Goal: Task Accomplishment & Management: Use online tool/utility

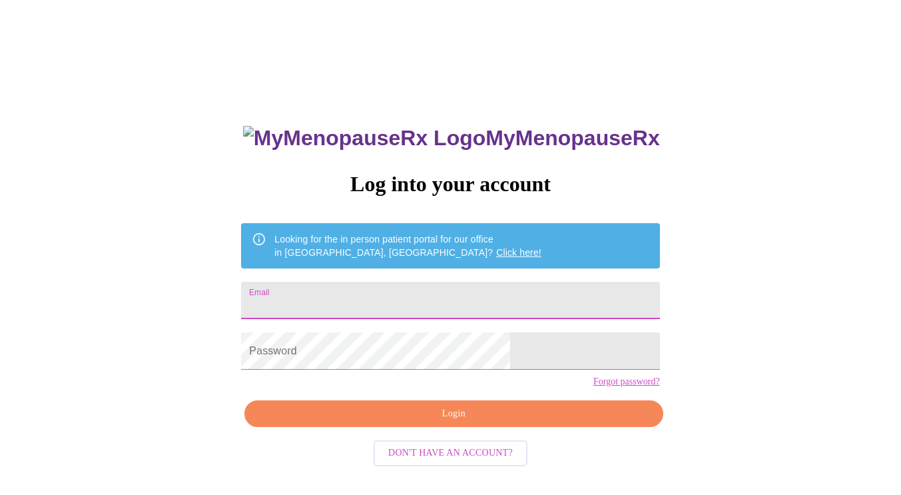
click at [365, 304] on input "Email" at bounding box center [450, 300] width 418 height 37
type input "[EMAIL_ADDRESS][DOMAIN_NAME]"
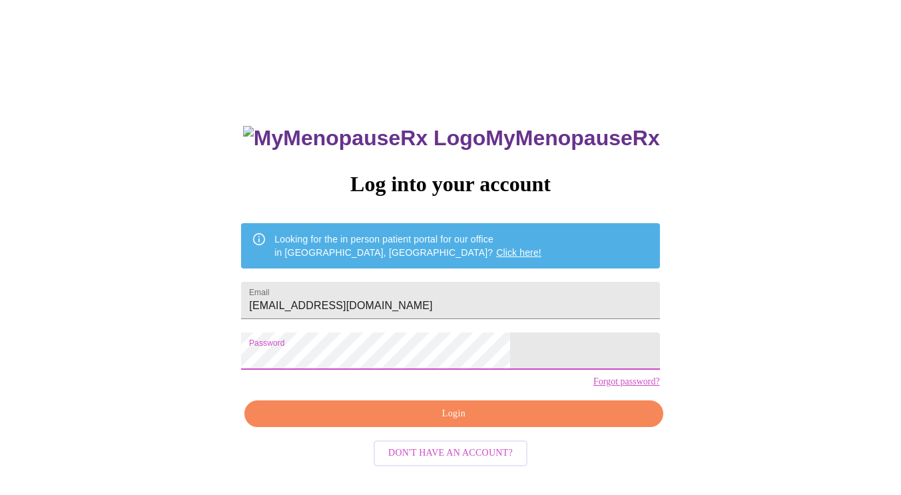
click at [508, 422] on span "Login" at bounding box center [453, 413] width 387 height 17
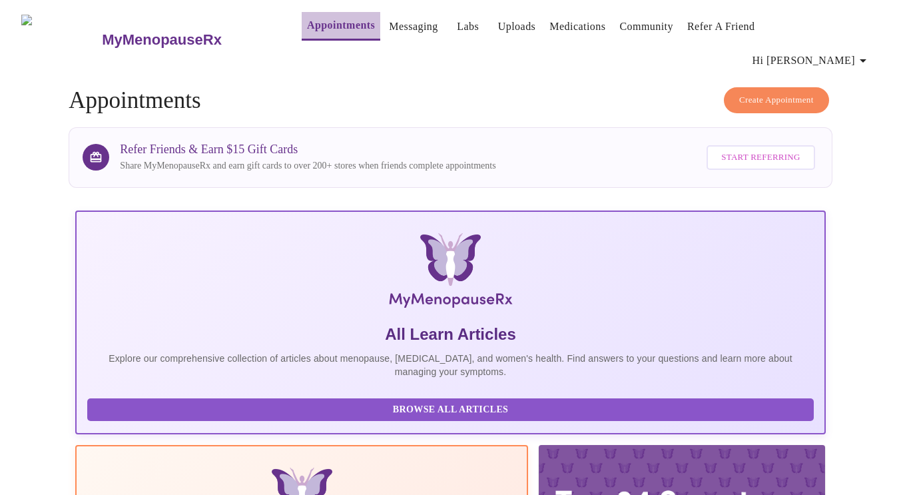
click at [308, 25] on link "Appointments" at bounding box center [341, 25] width 68 height 19
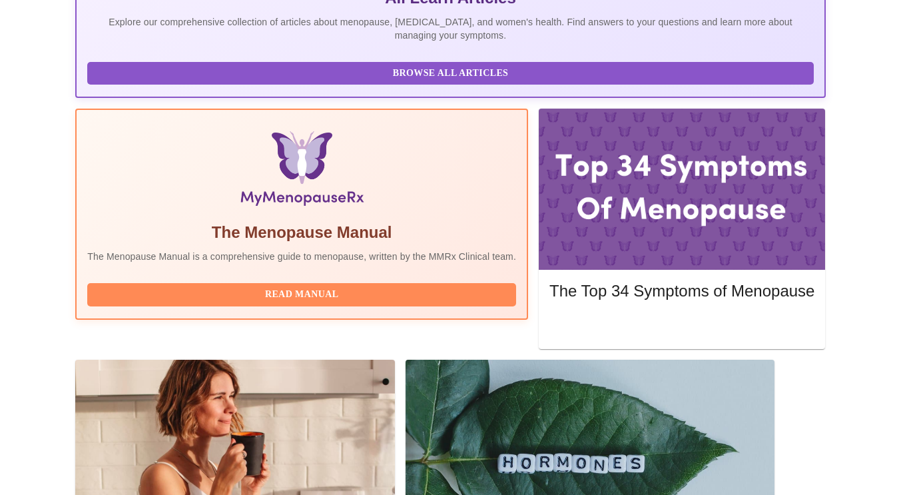
scroll to position [338, 0]
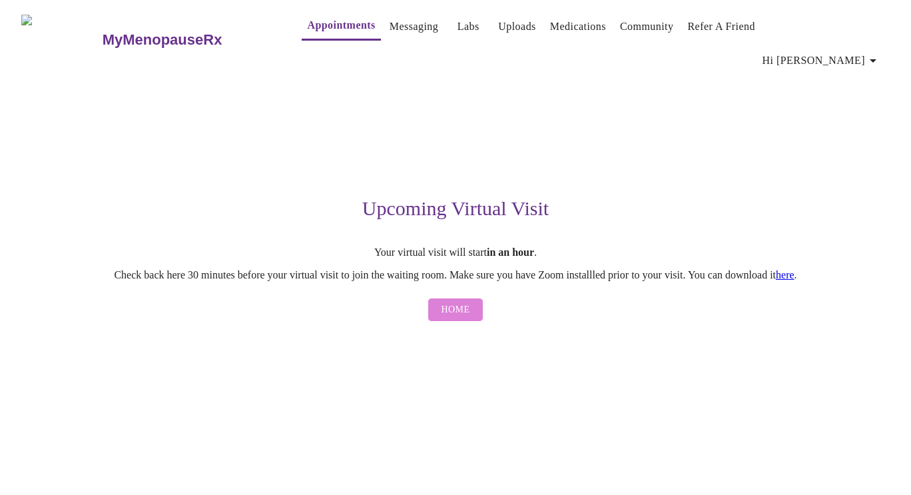
click at [445, 302] on span "Home" at bounding box center [455, 310] width 29 height 17
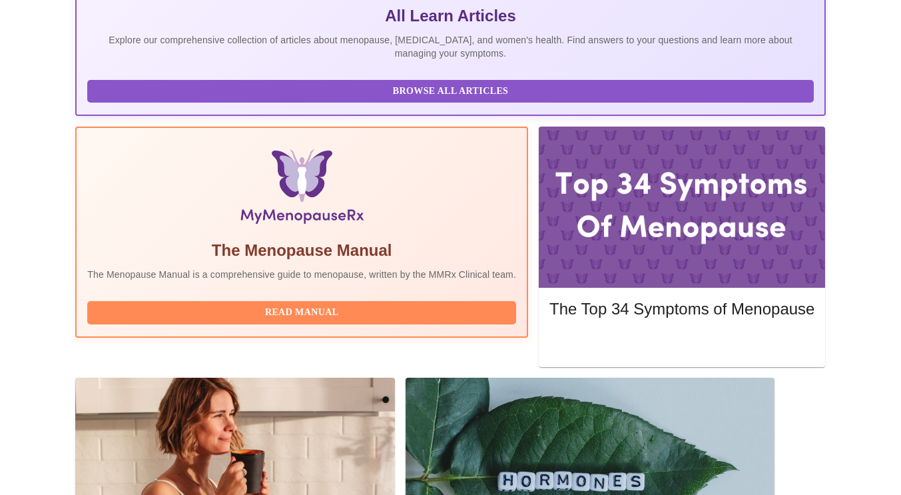
scroll to position [318, 0]
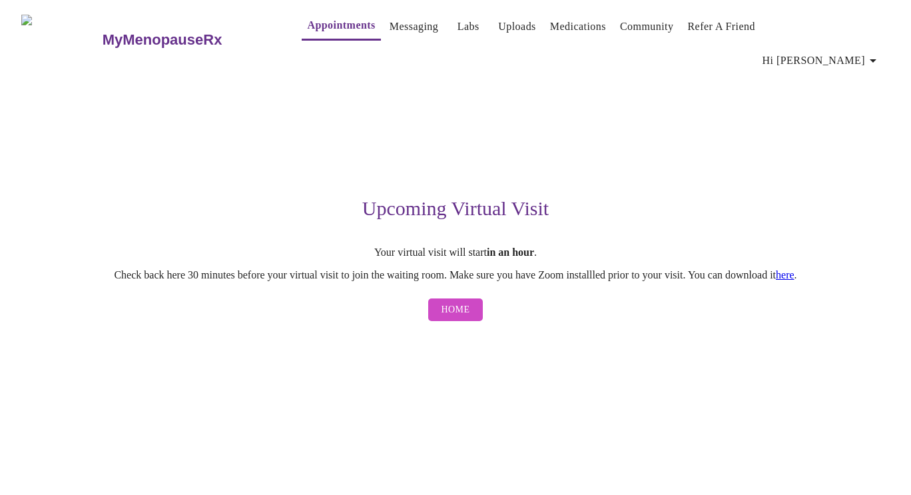
click at [794, 269] on link "here" at bounding box center [785, 274] width 19 height 11
click at [455, 302] on span "Home" at bounding box center [455, 310] width 29 height 17
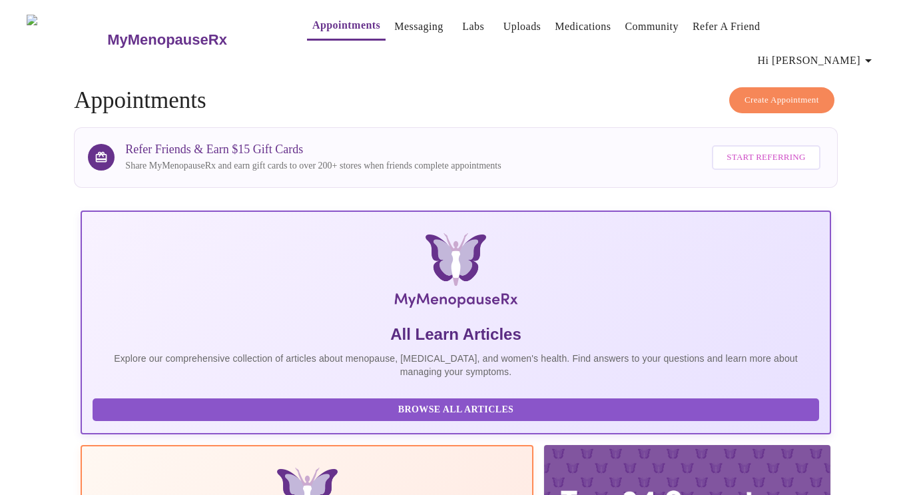
scroll to position [0, 637]
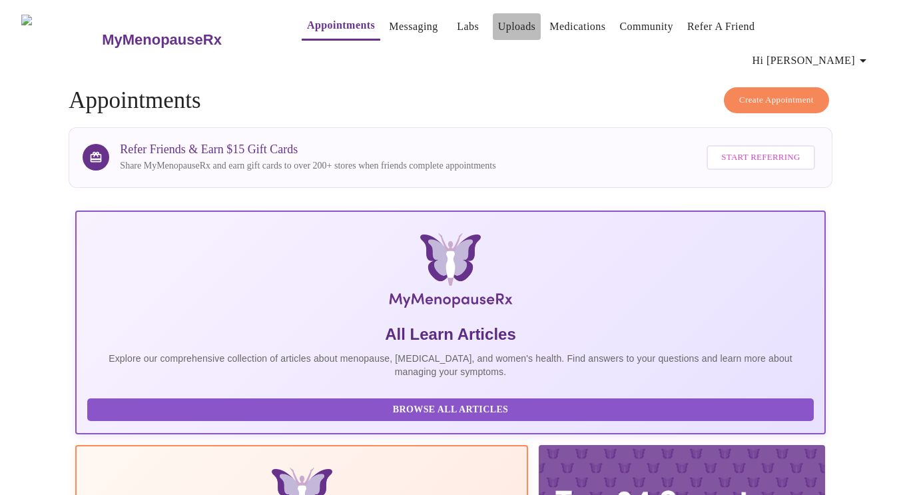
click at [500, 31] on link "Uploads" at bounding box center [517, 26] width 38 height 19
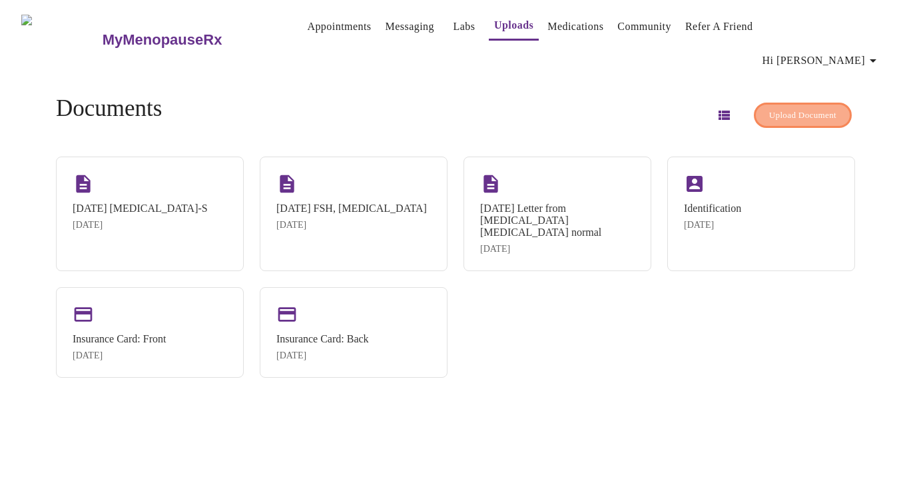
click at [769, 108] on span "Upload Document" at bounding box center [802, 115] width 67 height 15
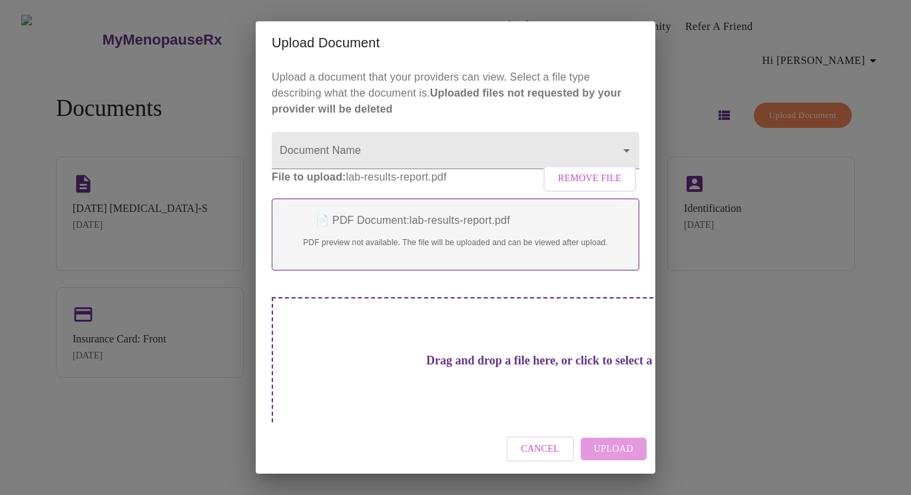
click at [614, 442] on div "Cancel Upload" at bounding box center [455, 449] width 399 height 50
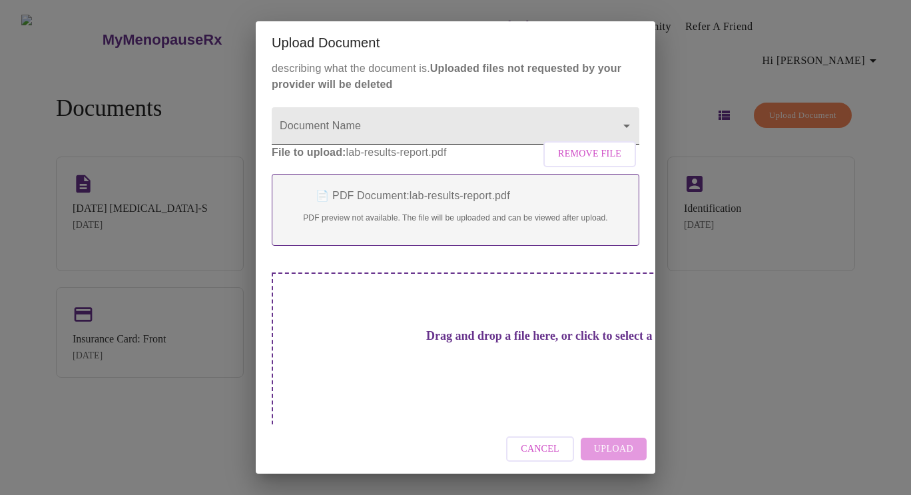
click at [547, 138] on body "MyMenopauseRx Appointments Messaging Labs Uploads Medications Community Refer a…" at bounding box center [455, 252] width 900 height 495
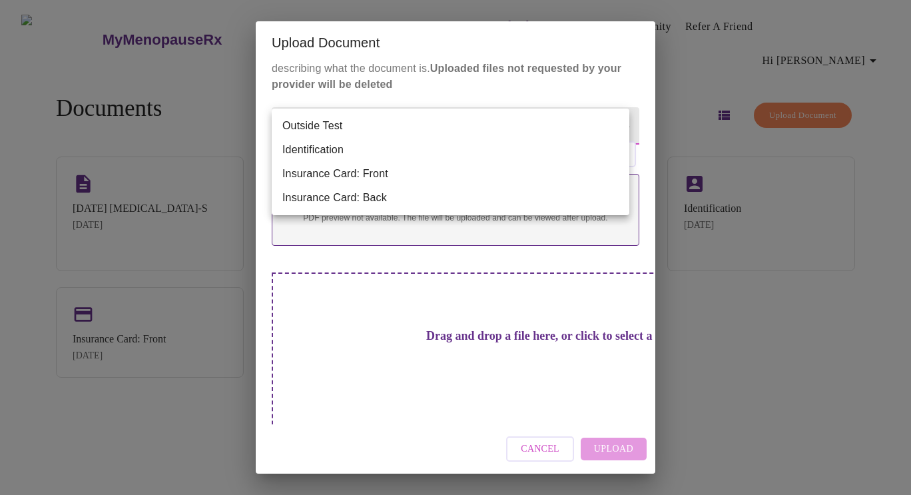
click at [334, 123] on li "Outside Test" at bounding box center [451, 126] width 358 height 24
type input "Outside Test"
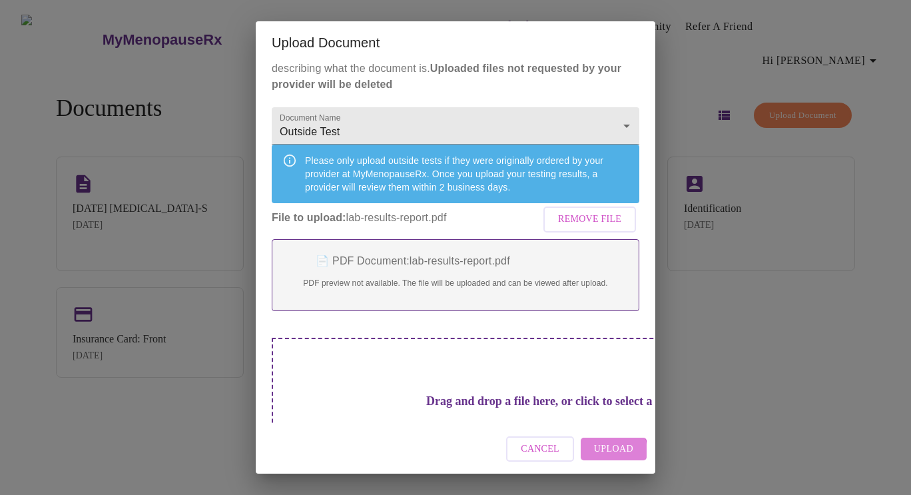
click at [595, 452] on button "Upload" at bounding box center [614, 448] width 66 height 23
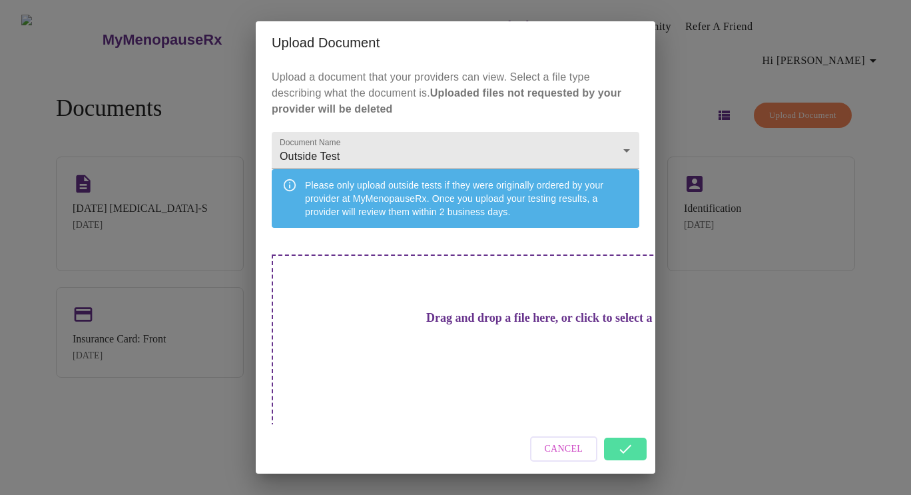
click at [637, 437] on div "Cancel" at bounding box center [455, 449] width 399 height 50
click at [739, 387] on div "Upload Document Upload a document that your providers can view. Select a file t…" at bounding box center [455, 247] width 911 height 495
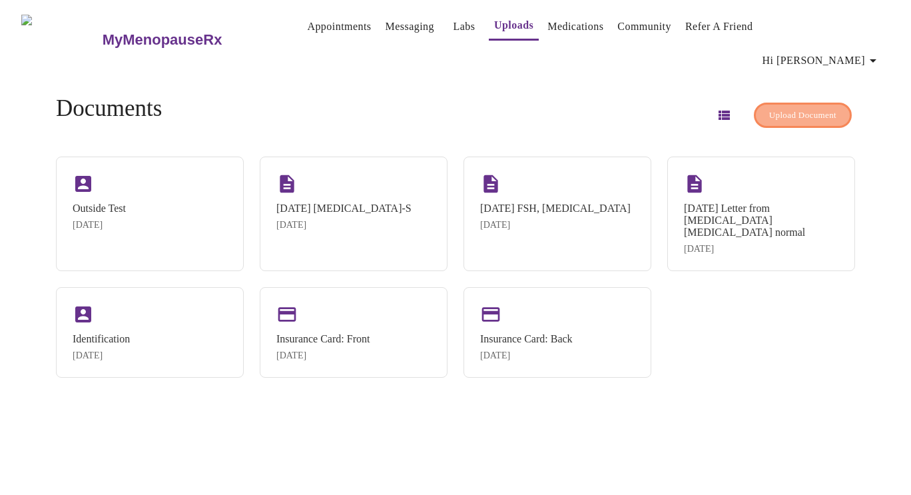
click at [800, 108] on span "Upload Document" at bounding box center [802, 115] width 67 height 15
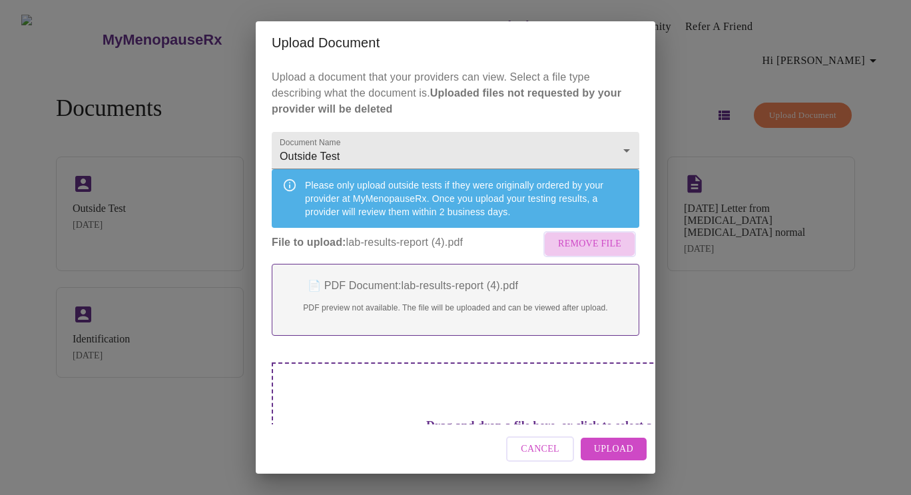
click at [596, 252] on span "Remove File" at bounding box center [589, 244] width 63 height 17
click at [623, 448] on span "Upload" at bounding box center [613, 449] width 39 height 17
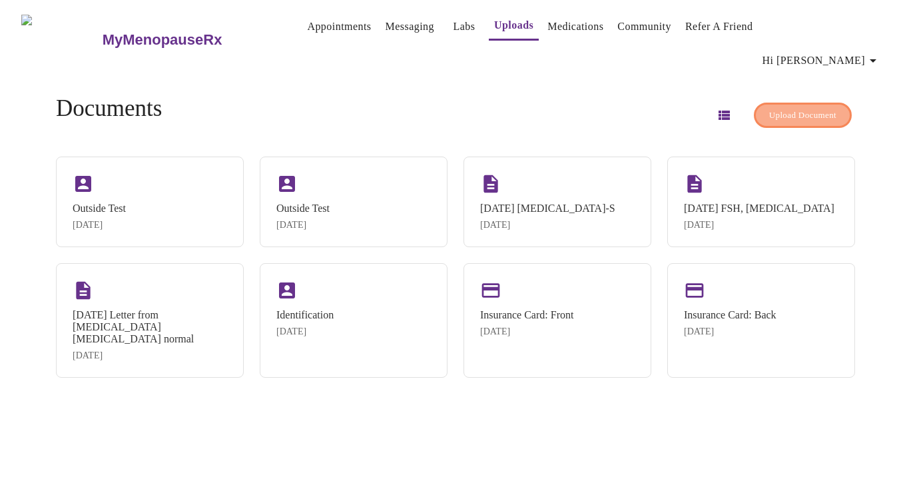
click at [819, 103] on button "Upload Document" at bounding box center [803, 116] width 98 height 26
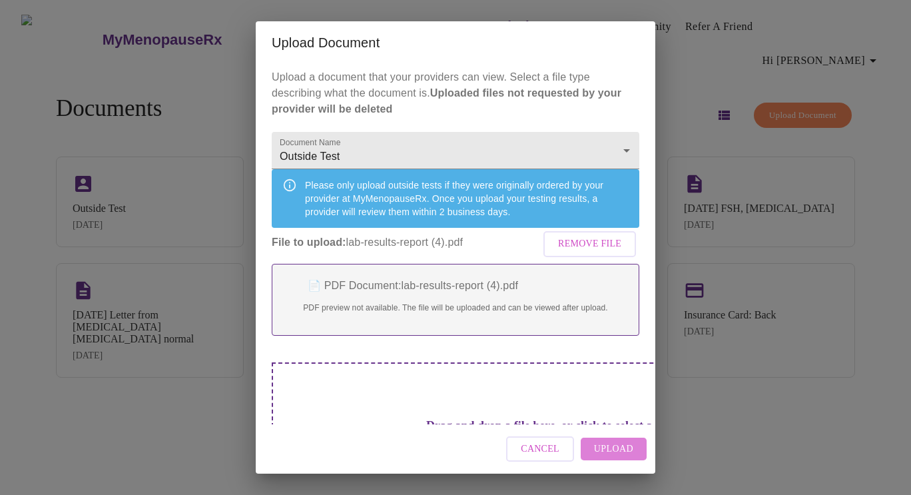
click at [611, 442] on span "Upload" at bounding box center [613, 449] width 39 height 17
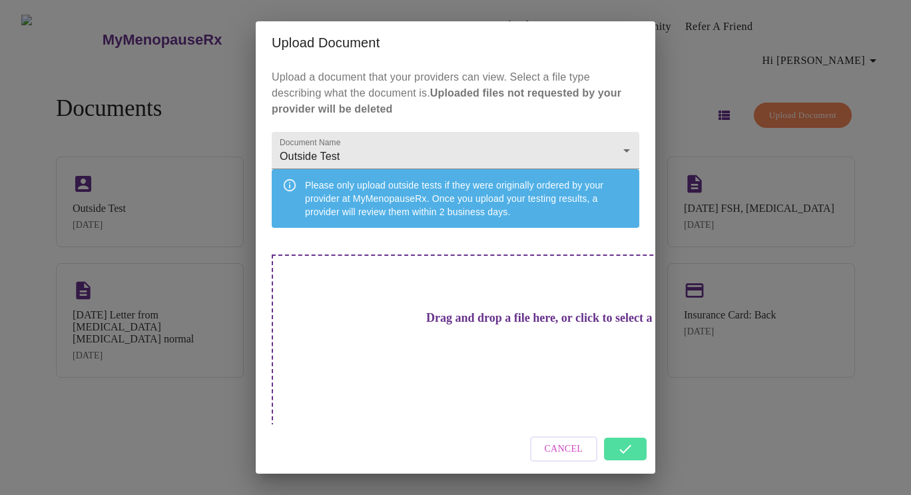
click at [626, 433] on div "Cancel" at bounding box center [455, 449] width 399 height 50
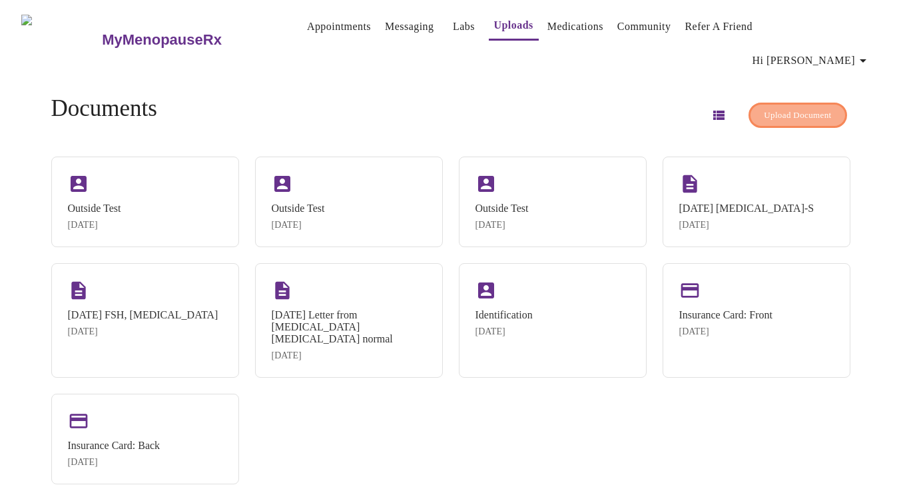
click at [771, 108] on span "Upload Document" at bounding box center [797, 115] width 67 height 15
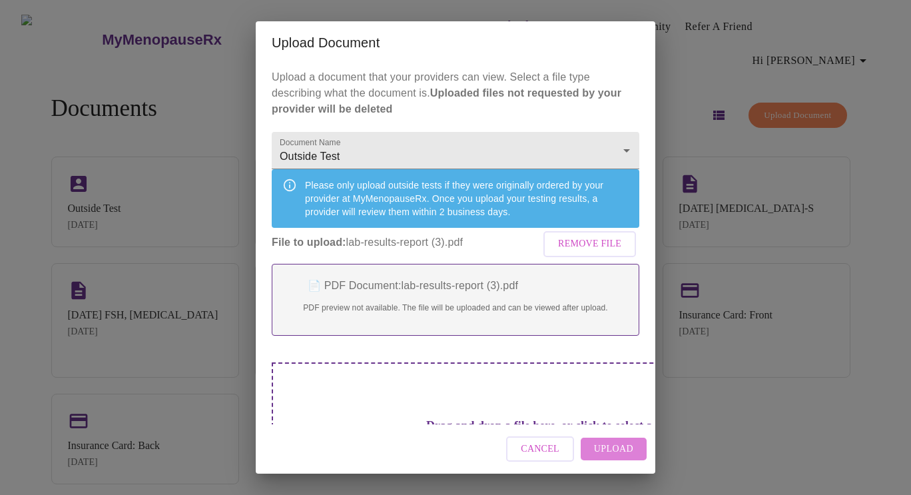
click at [613, 445] on span "Upload" at bounding box center [613, 449] width 39 height 17
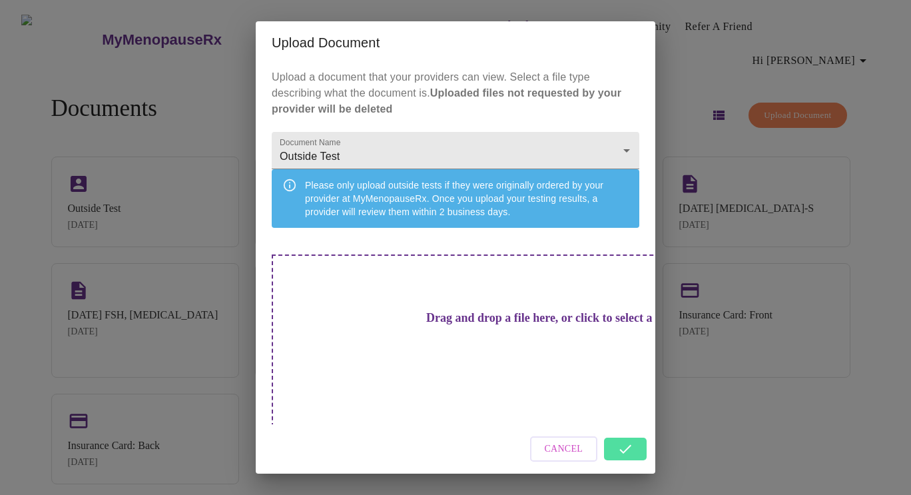
click at [870, 120] on div "Upload Document Upload a document that your providers can view. Select a file t…" at bounding box center [455, 247] width 911 height 495
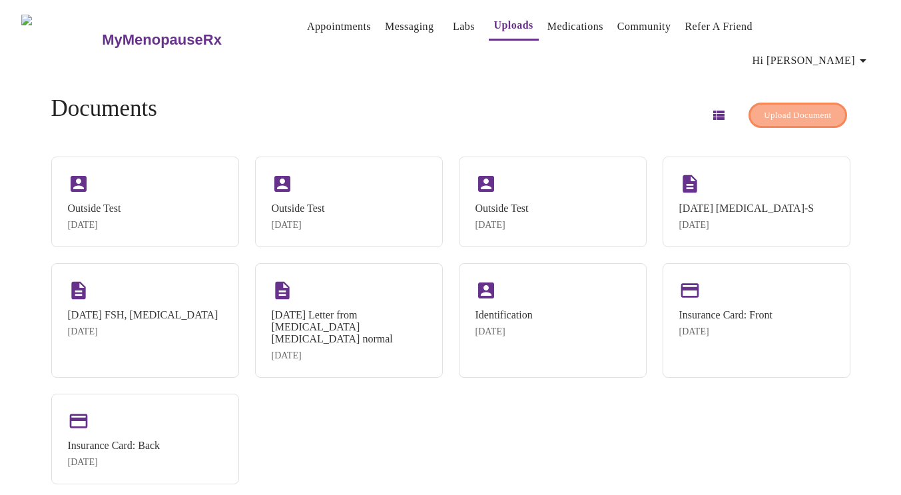
click at [800, 108] on span "Upload Document" at bounding box center [797, 115] width 67 height 15
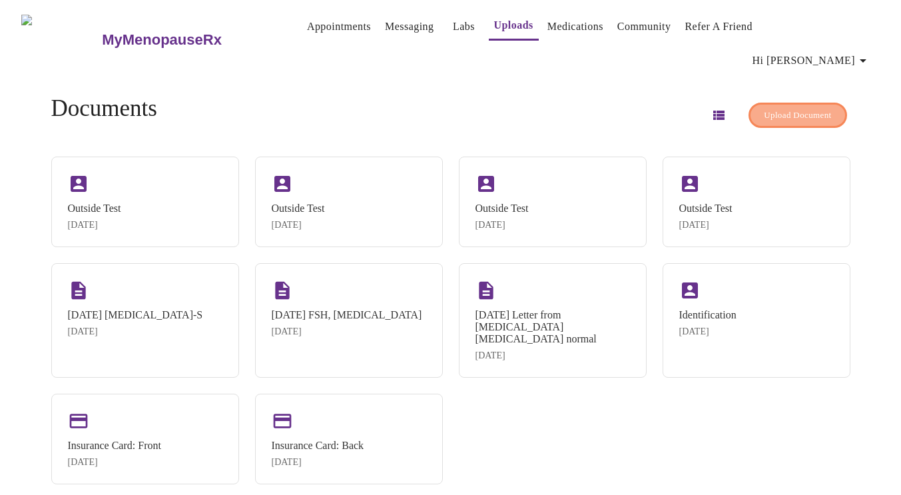
click at [764, 108] on span "Upload Document" at bounding box center [797, 115] width 67 height 15
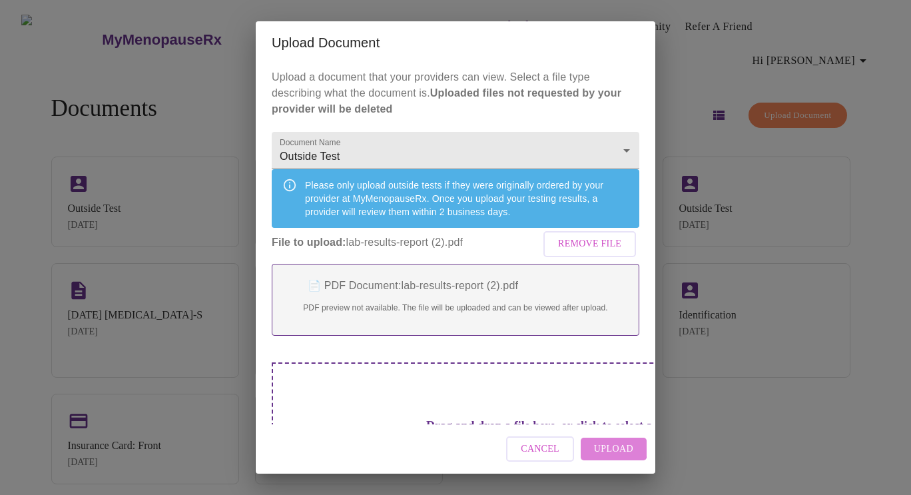
click at [605, 447] on span "Upload" at bounding box center [613, 449] width 39 height 17
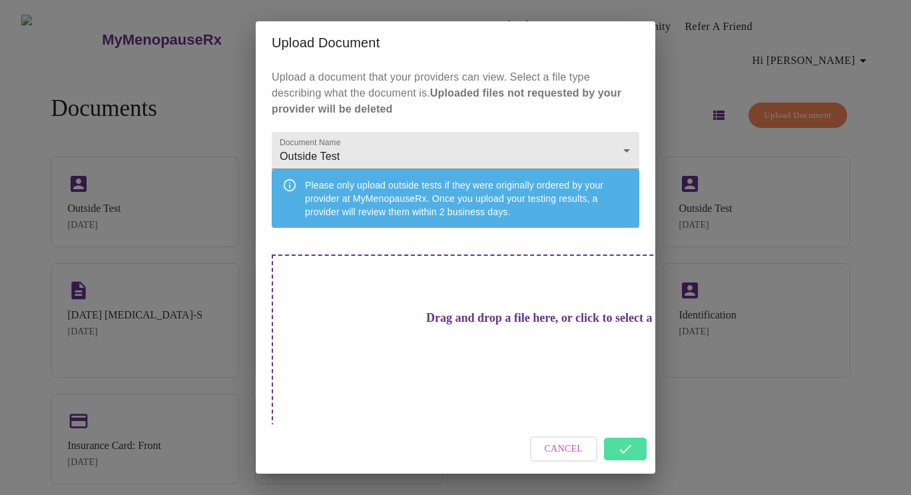
click at [688, 71] on div "Upload Document Upload a document that your providers can view. Select a file t…" at bounding box center [455, 247] width 911 height 495
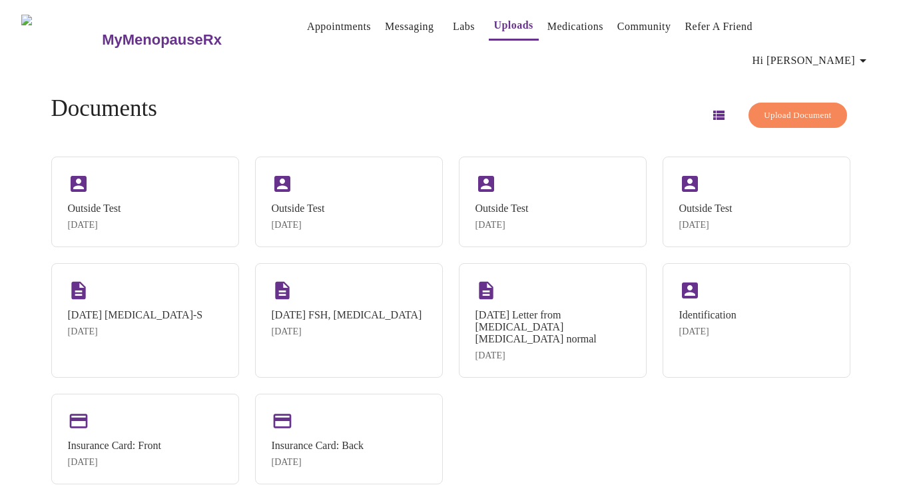
click at [788, 103] on button "Upload Document" at bounding box center [797, 116] width 98 height 26
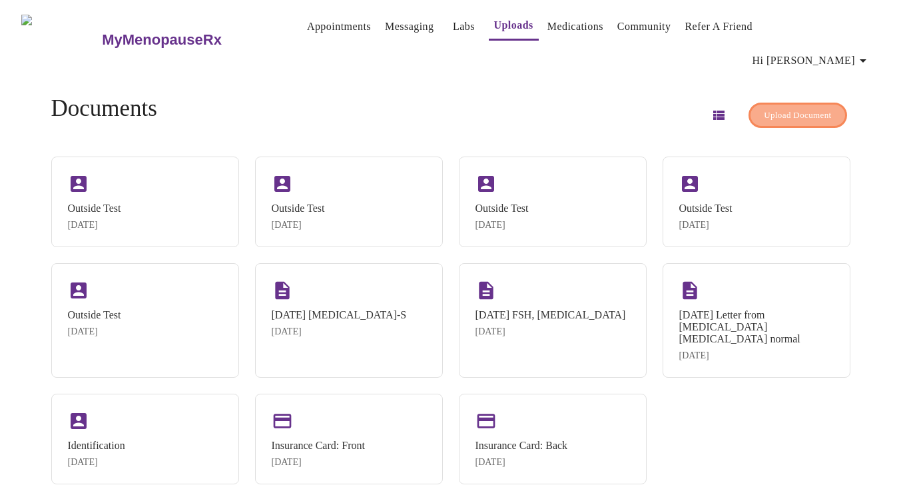
click at [771, 108] on span "Upload Document" at bounding box center [797, 115] width 67 height 15
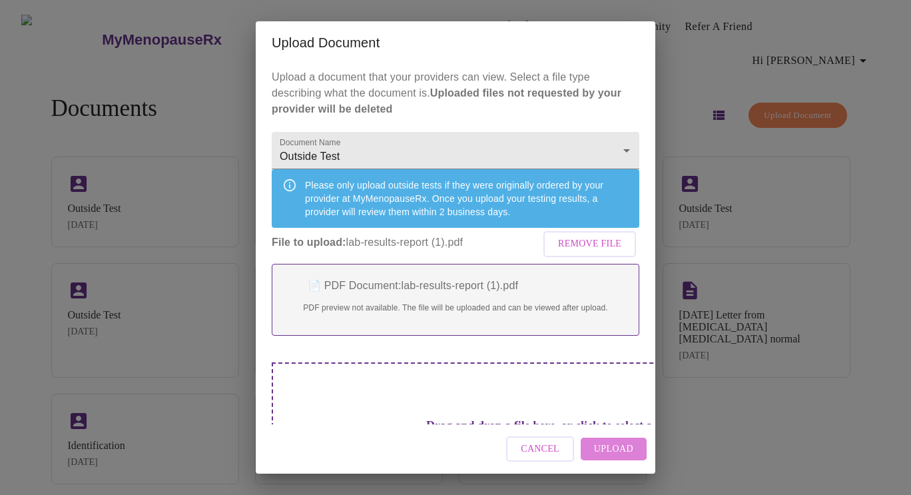
click at [606, 445] on span "Upload" at bounding box center [613, 449] width 39 height 17
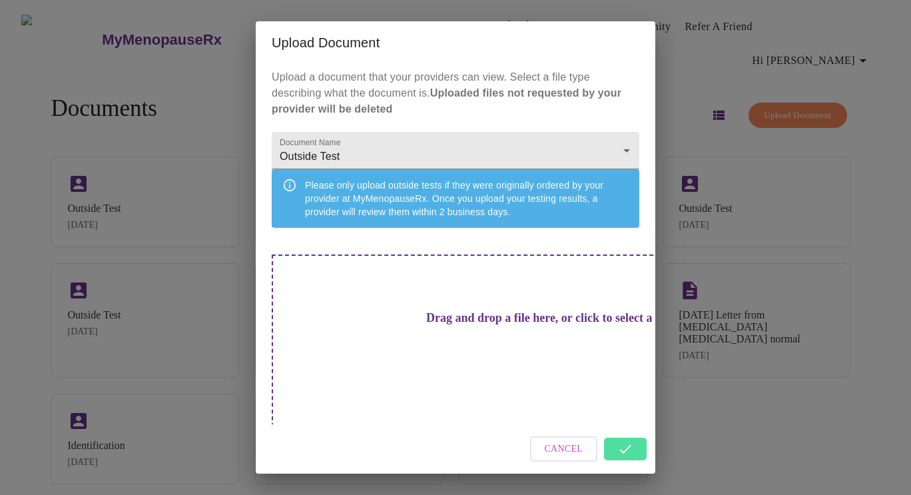
click at [629, 435] on div "Cancel" at bounding box center [455, 449] width 399 height 50
click at [688, 433] on div "Upload Document Upload a document that your providers can view. Select a file t…" at bounding box center [455, 247] width 911 height 495
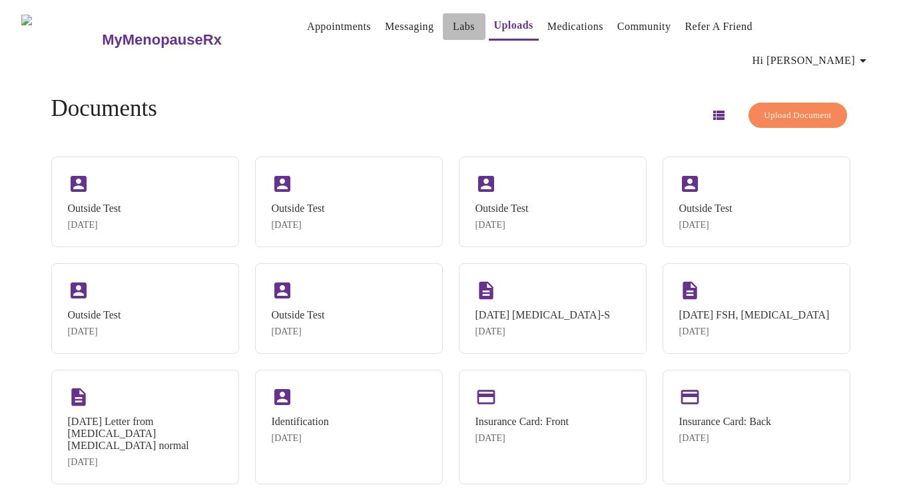
click at [453, 29] on link "Labs" at bounding box center [464, 26] width 22 height 19
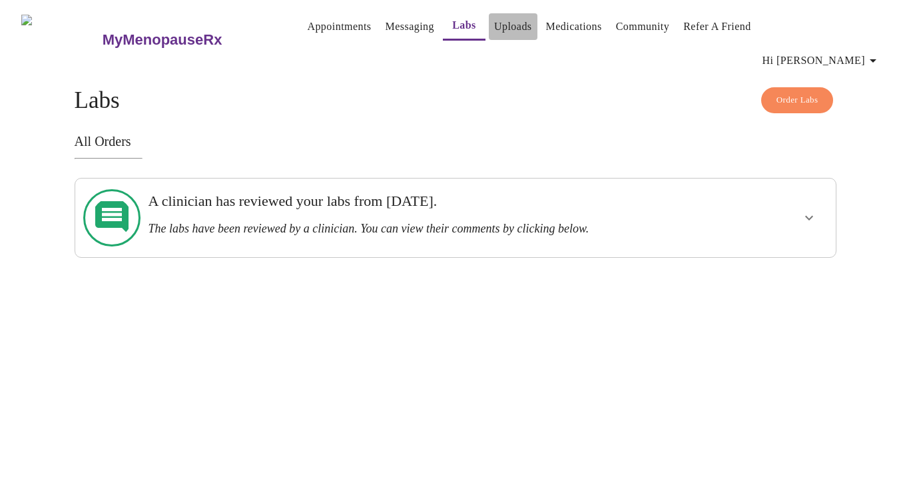
click at [494, 24] on link "Uploads" at bounding box center [513, 26] width 38 height 19
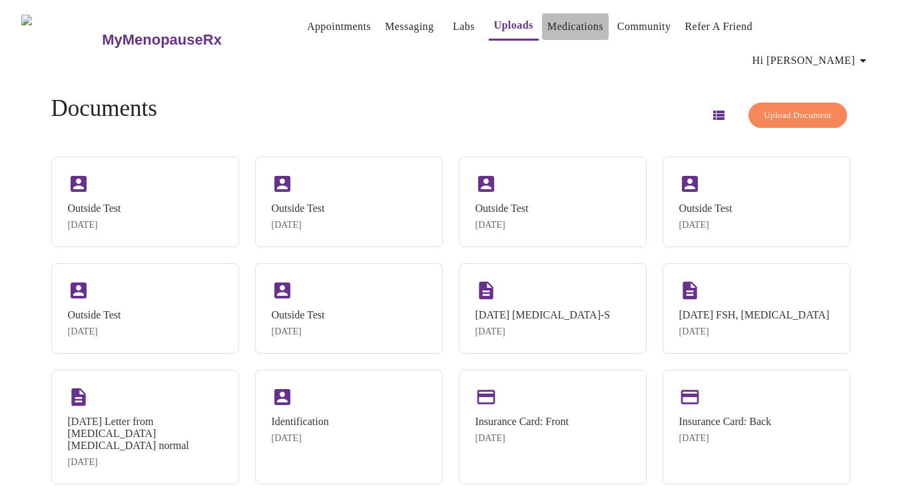
click at [563, 28] on link "Medications" at bounding box center [575, 26] width 56 height 19
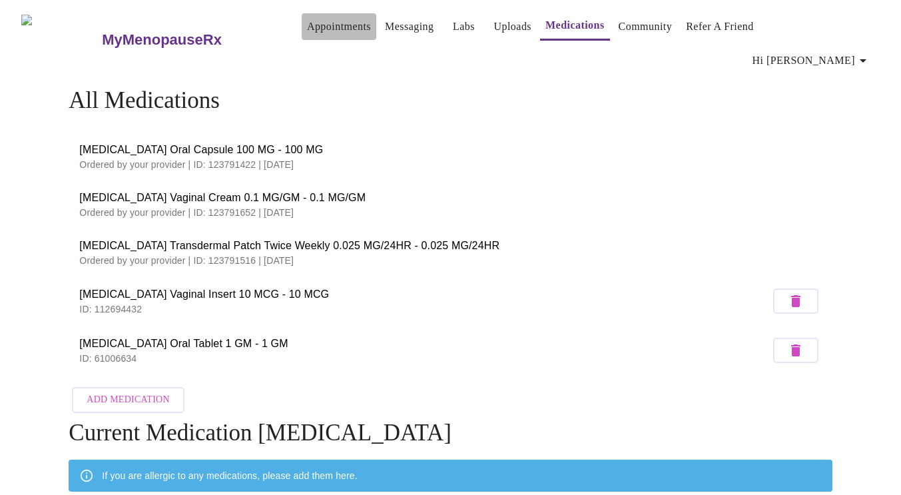
click at [317, 31] on link "Appointments" at bounding box center [339, 26] width 64 height 19
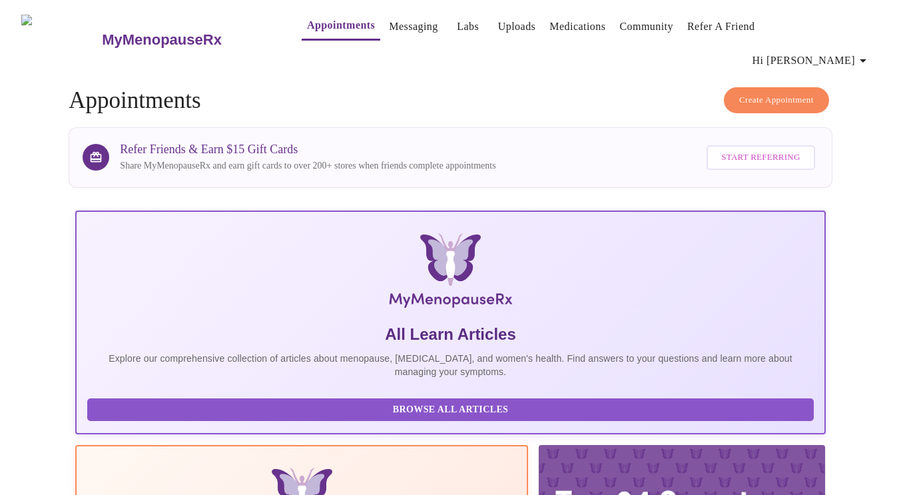
scroll to position [433, 0]
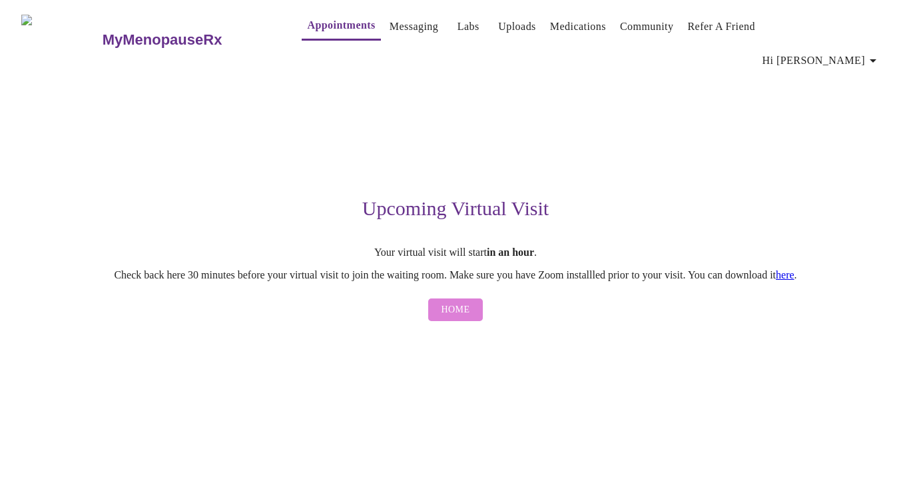
click at [458, 302] on span "Home" at bounding box center [455, 310] width 29 height 17
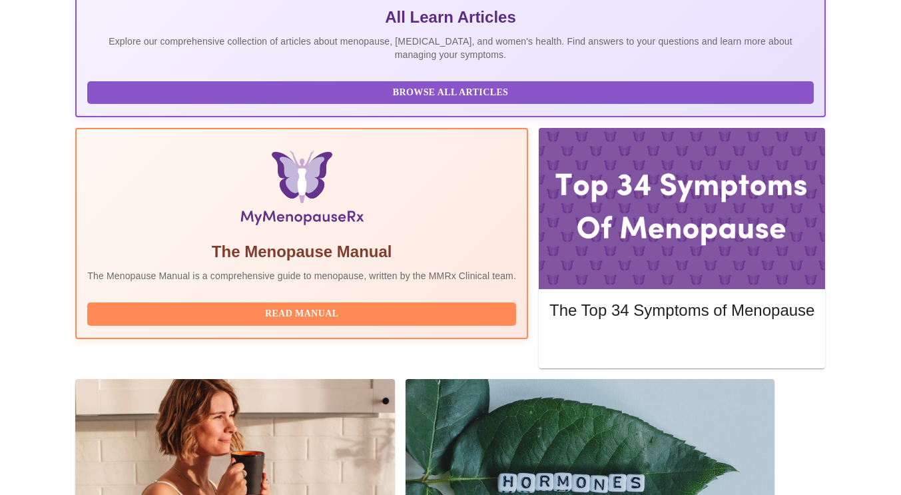
scroll to position [321, 0]
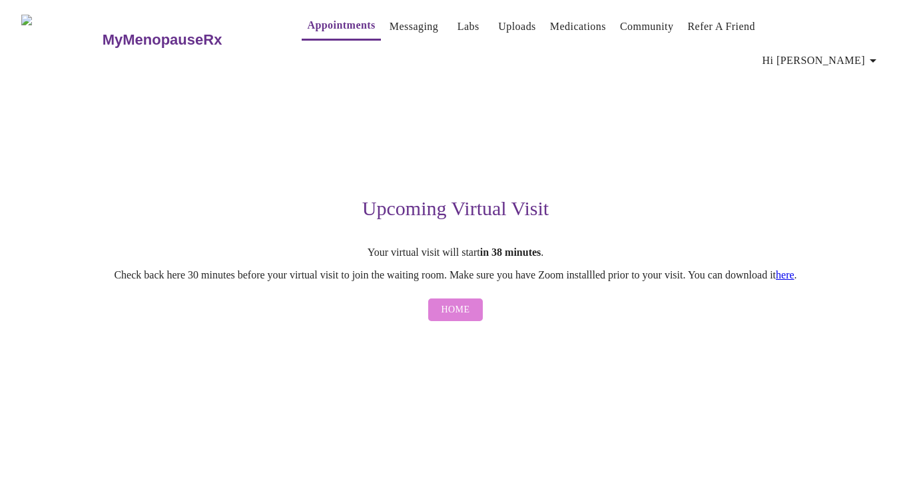
click at [448, 302] on span "Home" at bounding box center [455, 310] width 29 height 17
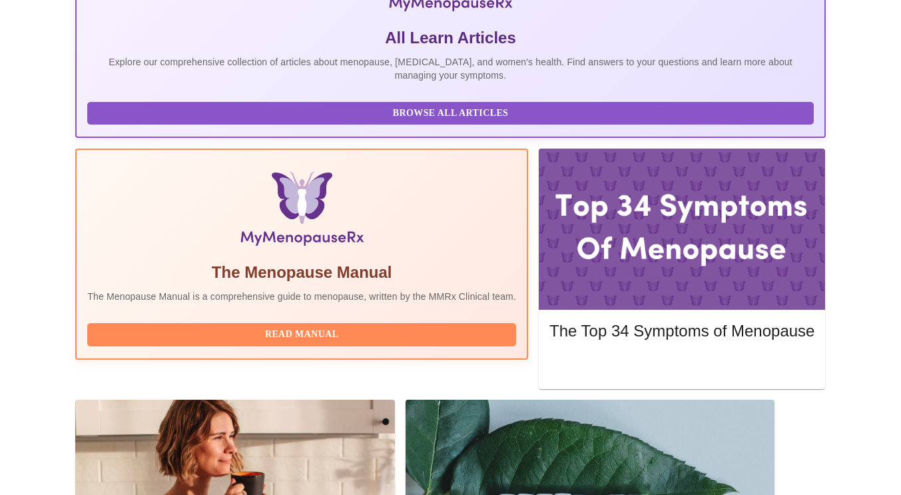
scroll to position [297, 0]
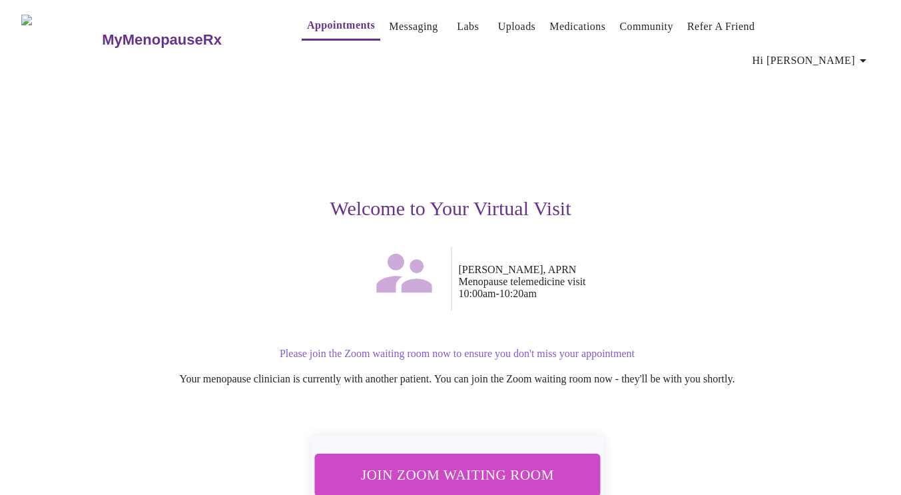
scroll to position [61, 0]
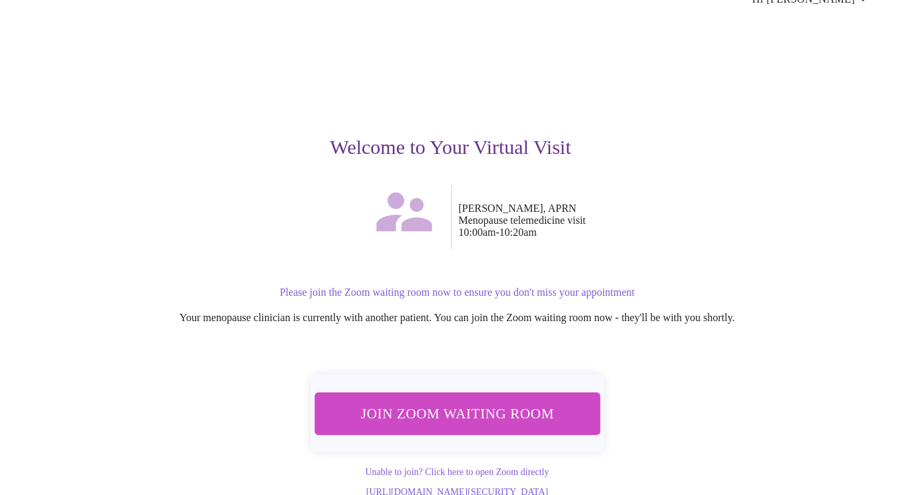
click at [742, 138] on div "Welcome to Your Virtual Visit" at bounding box center [451, 99] width 820 height 172
click at [788, 385] on div "Join Zoom Waiting Room Unable to join? Click here to open Zoom directly https:/…" at bounding box center [451, 429] width 820 height 137
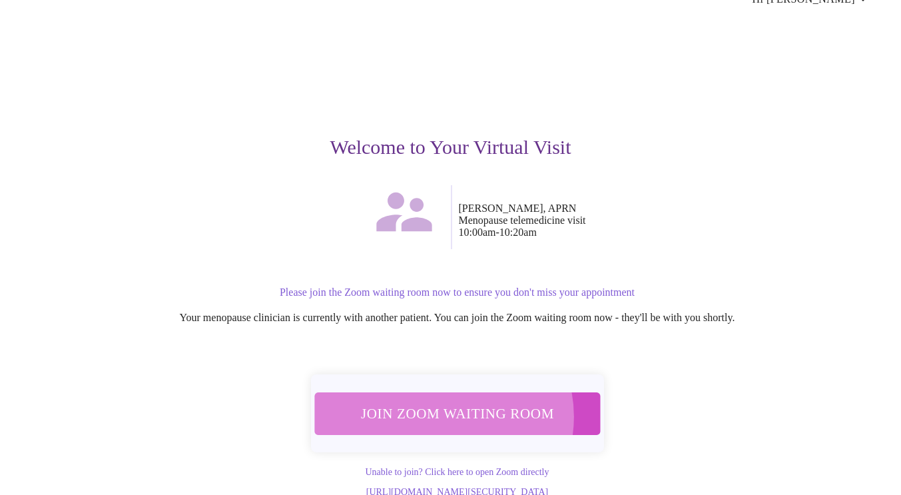
click at [444, 401] on span "Join Zoom Waiting Room" at bounding box center [457, 413] width 250 height 25
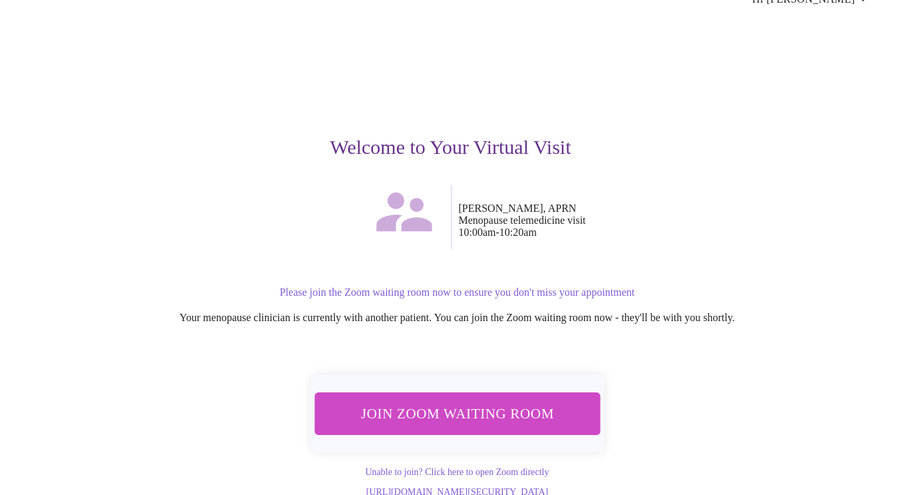
click at [609, 251] on div "Welcome to Your Virtual Visit Emilie McLain, APRN Menopause telemedicine visit …" at bounding box center [451, 255] width 820 height 485
click at [656, 105] on div "Welcome to Your Virtual Visit" at bounding box center [451, 99] width 820 height 172
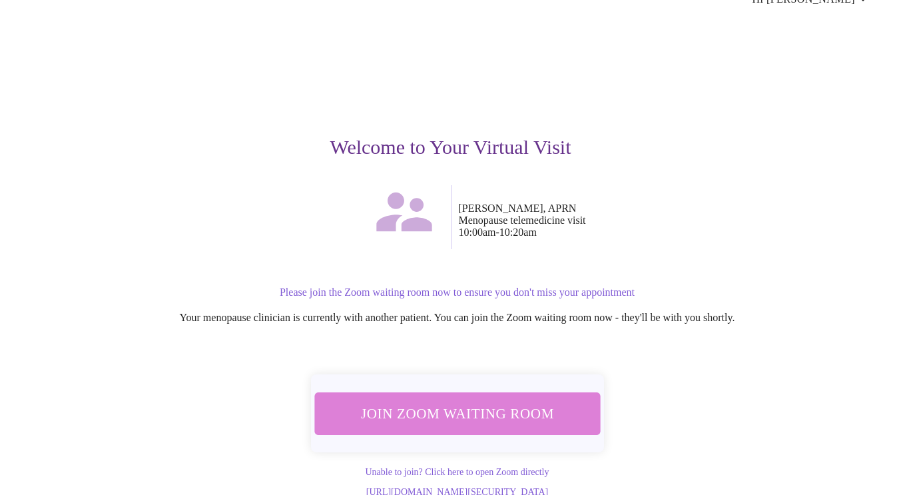
click at [483, 401] on span "Join Zoom Waiting Room" at bounding box center [457, 413] width 250 height 25
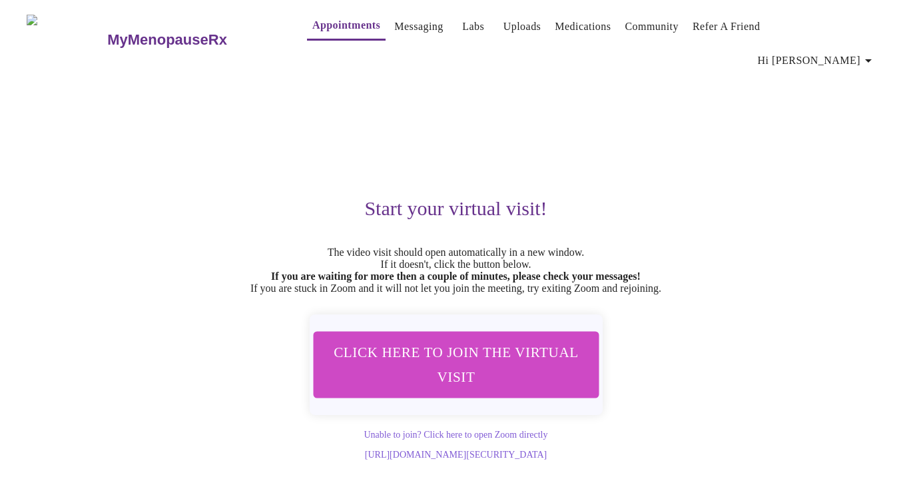
scroll to position [0, 0]
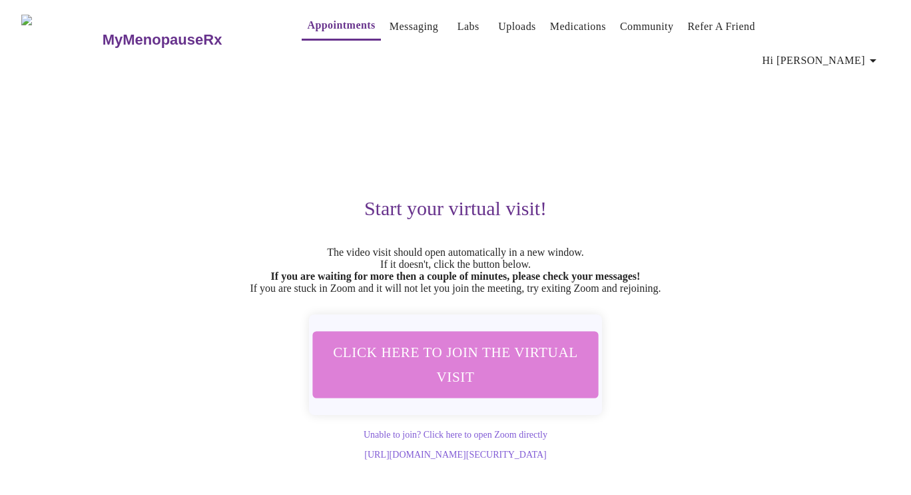
click at [493, 363] on span "Click here to join the virtual visit" at bounding box center [455, 364] width 250 height 49
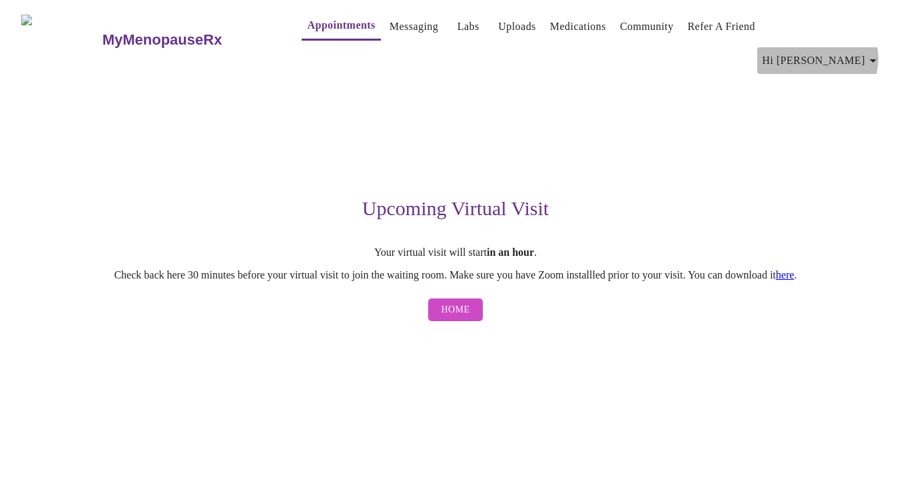
click at [862, 51] on span "Hi [PERSON_NAME]" at bounding box center [821, 60] width 119 height 19
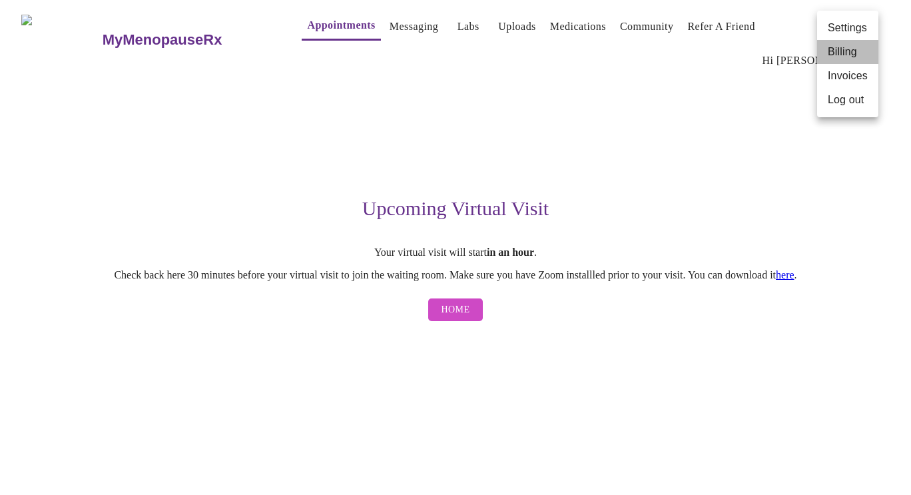
click at [832, 54] on li "Billing" at bounding box center [847, 52] width 61 height 24
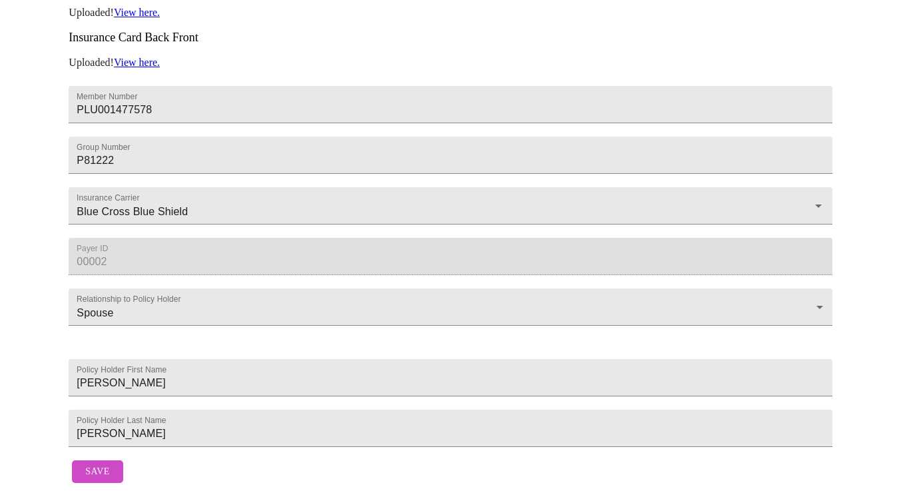
scroll to position [411, 0]
click at [83, 466] on button "Save" at bounding box center [97, 471] width 51 height 23
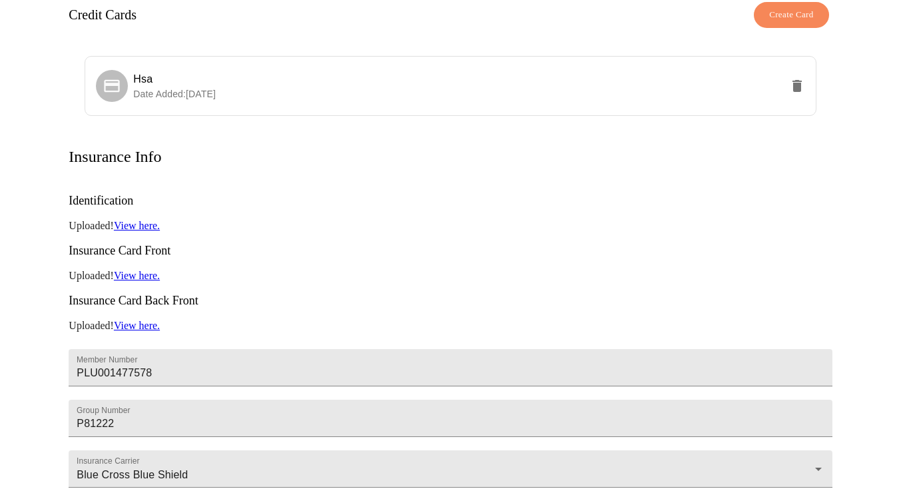
scroll to position [0, 0]
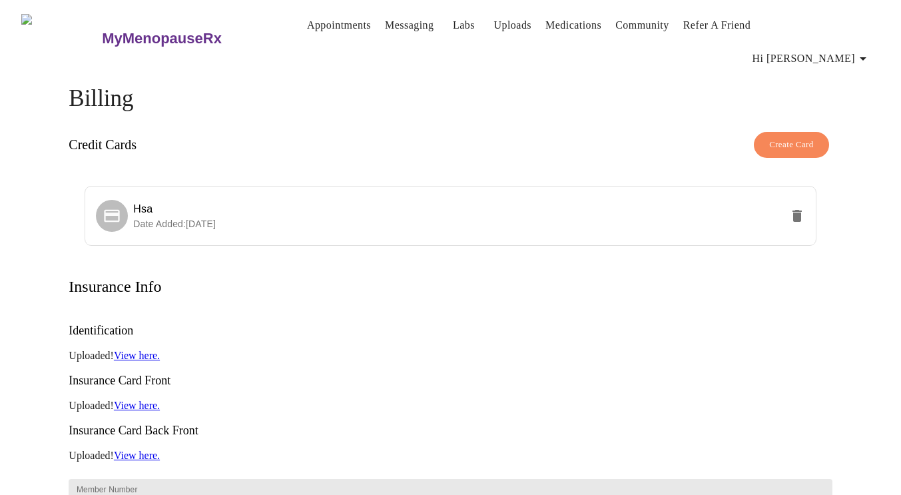
click at [856, 49] on span "Hi [PERSON_NAME]" at bounding box center [811, 58] width 119 height 19
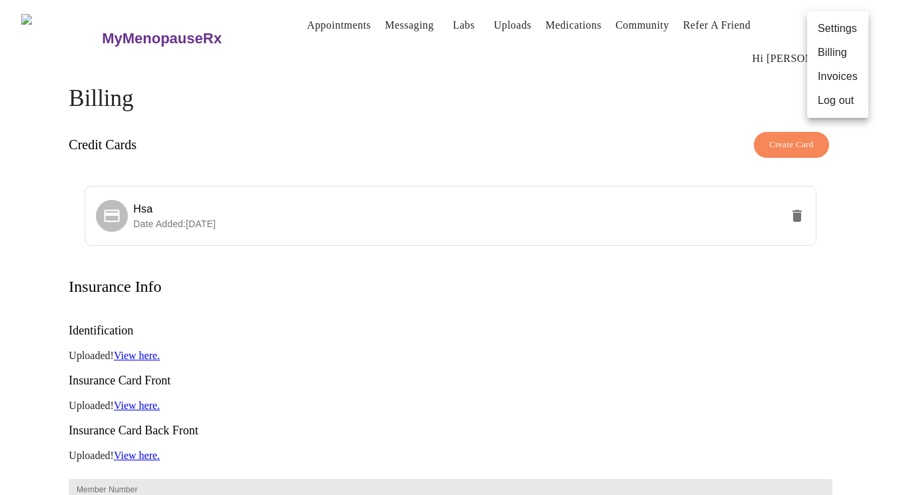
click at [298, 31] on div at bounding box center [455, 247] width 911 height 495
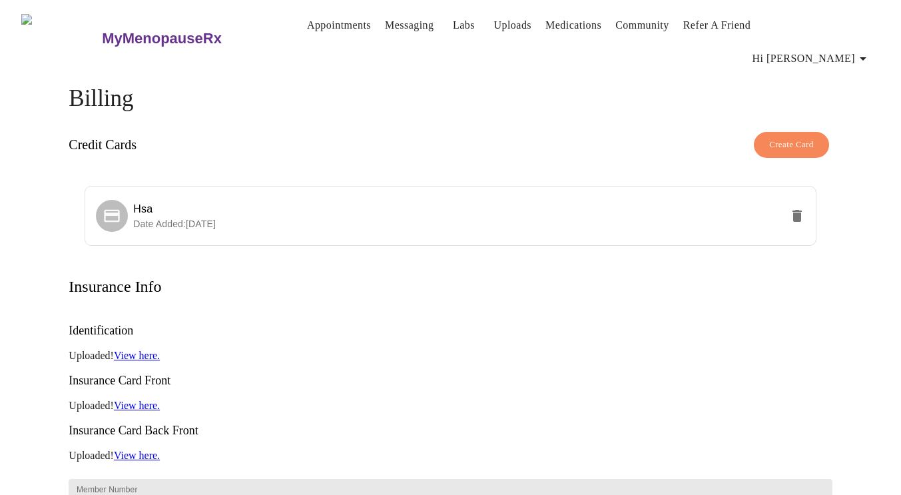
click at [396, 26] on link "Messaging" at bounding box center [409, 25] width 49 height 19
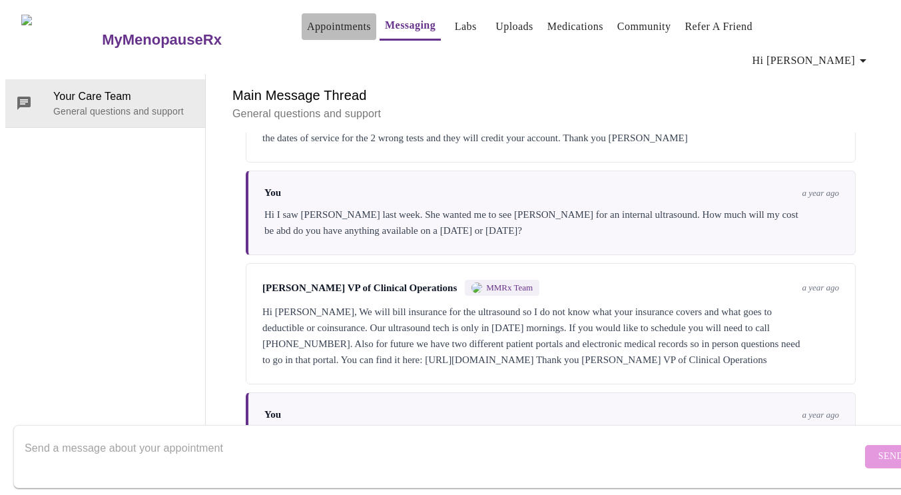
click at [310, 31] on link "Appointments" at bounding box center [339, 26] width 64 height 19
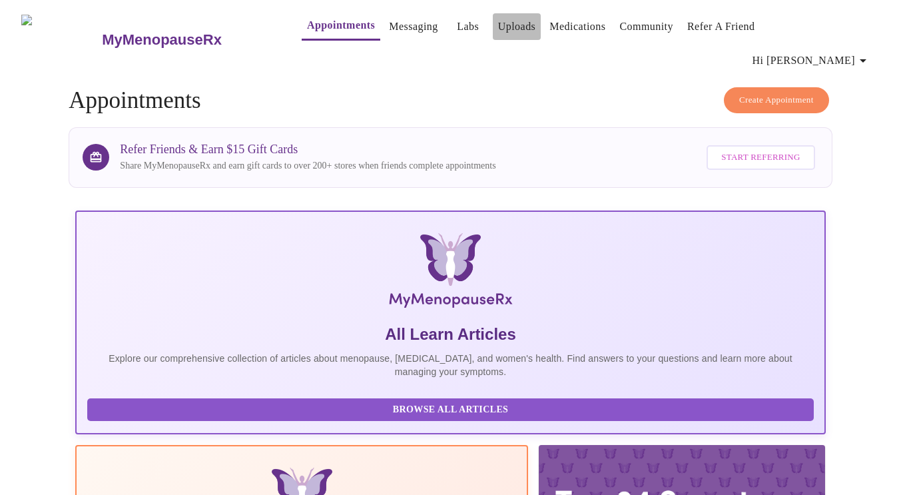
click at [498, 28] on link "Uploads" at bounding box center [517, 26] width 38 height 19
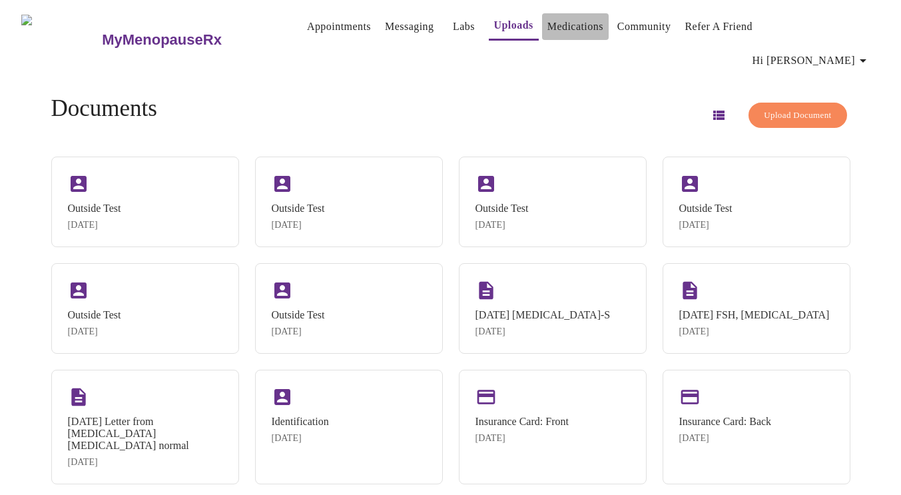
click at [567, 27] on link "Medications" at bounding box center [575, 26] width 56 height 19
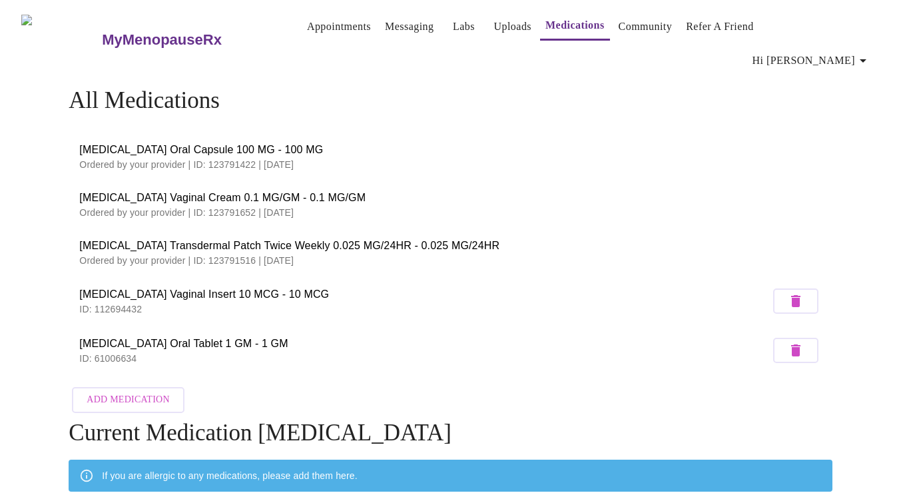
click at [644, 32] on link "Community" at bounding box center [646, 26] width 54 height 19
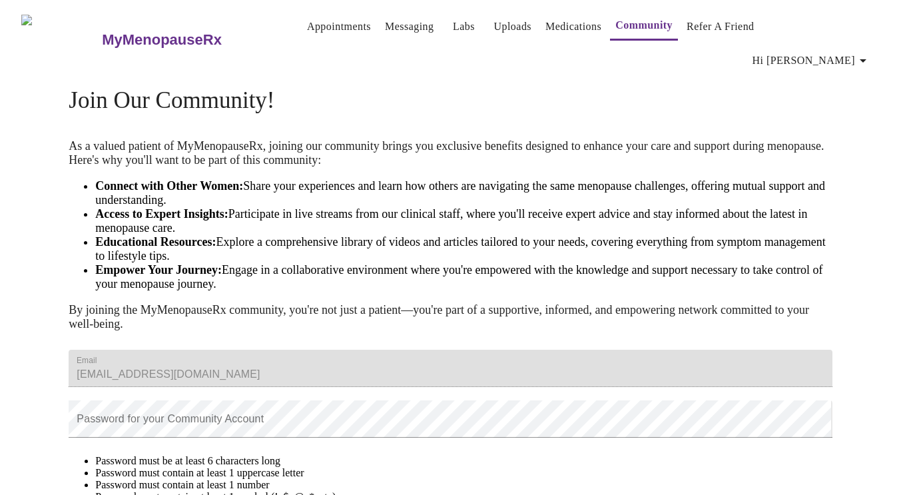
click at [140, 31] on h3 "MyMenopauseRx" at bounding box center [162, 39] width 120 height 17
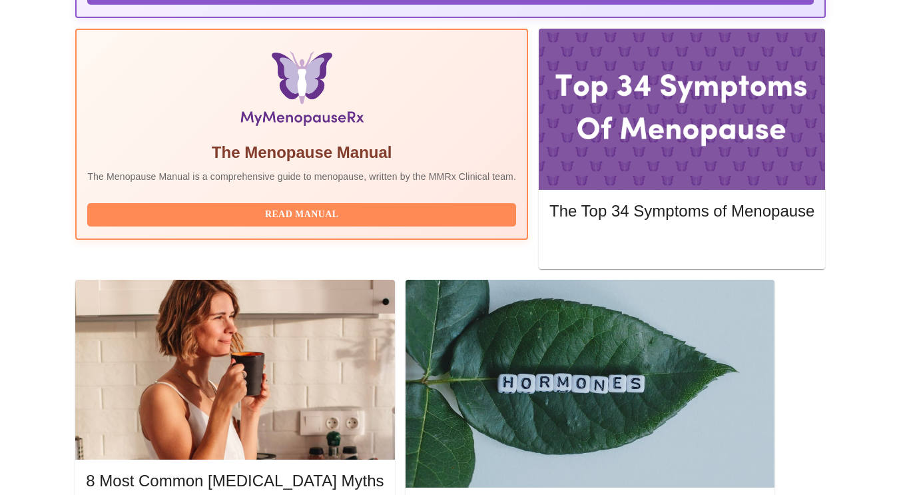
scroll to position [419, 0]
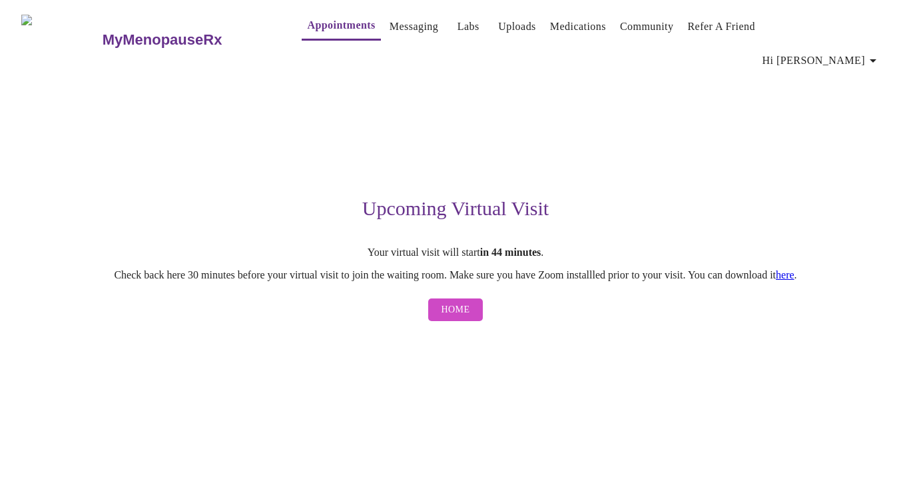
click at [794, 269] on link "here" at bounding box center [785, 274] width 19 height 11
